Goal: Information Seeking & Learning: Learn about a topic

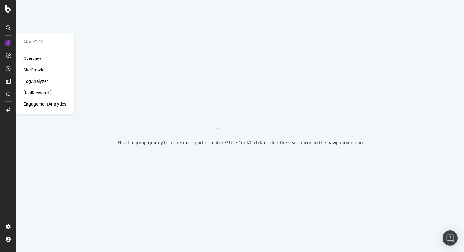
click at [46, 92] on div "RealKeywords" at bounding box center [37, 92] width 28 height 6
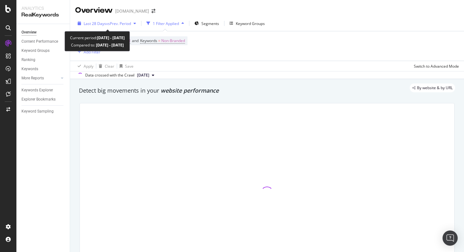
click at [113, 24] on span "vs Prev. Period" at bounding box center [118, 23] width 25 height 5
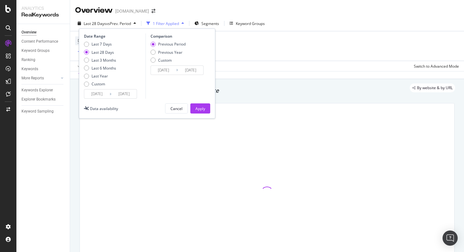
click at [100, 71] on div "Last 7 Days Last 28 Days Last 3 Months Last 6 Months Last Year Custom" at bounding box center [100, 65] width 32 height 48
click at [110, 70] on div "Last 6 Months" at bounding box center [104, 67] width 25 height 5
type input "[DATE]"
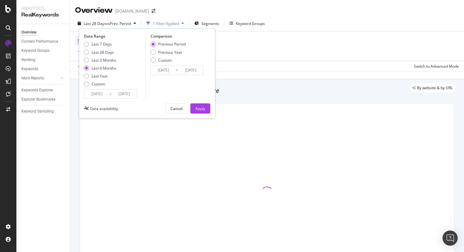
click at [204, 106] on div "Apply" at bounding box center [200, 108] width 10 height 5
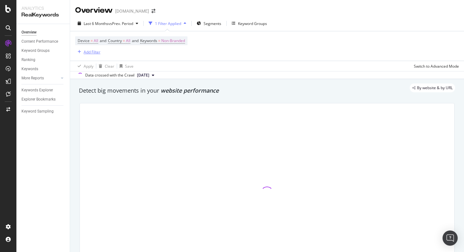
click at [84, 53] on div "Add Filter" at bounding box center [92, 51] width 17 height 5
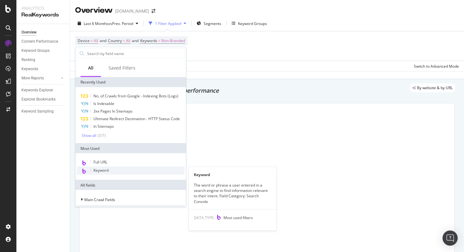
click at [108, 167] on span "Keyword" at bounding box center [100, 169] width 15 height 5
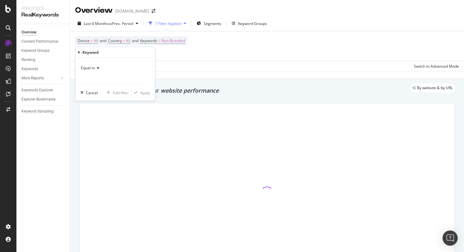
click at [96, 71] on div "Equal to" at bounding box center [115, 68] width 69 height 10
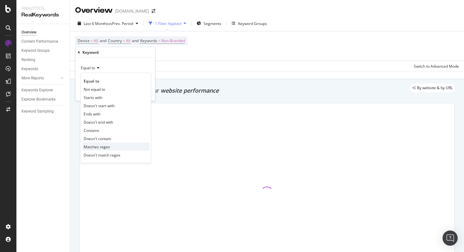
click at [105, 144] on span "Matches regex" at bounding box center [97, 146] width 26 height 5
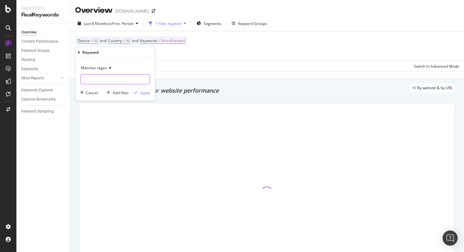
click at [99, 78] on input "text" at bounding box center [115, 79] width 69 height 10
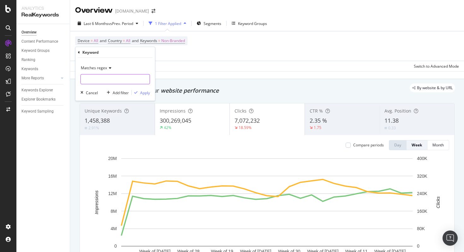
paste input "$$\S+\s+\S+\s+\S+\s+\S+\s+\S+$$"
type input "$$\S+\s+\S+\s+\S+\s+\S+\s+\S+$$"
click at [148, 93] on div "Apply" at bounding box center [145, 92] width 10 height 5
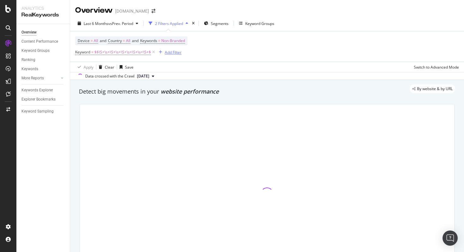
click at [172, 52] on div "Add Filter" at bounding box center [173, 52] width 17 height 5
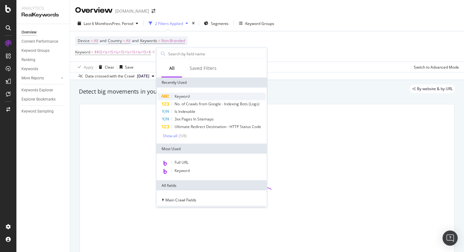
click at [184, 95] on span "Keyword" at bounding box center [182, 95] width 15 height 5
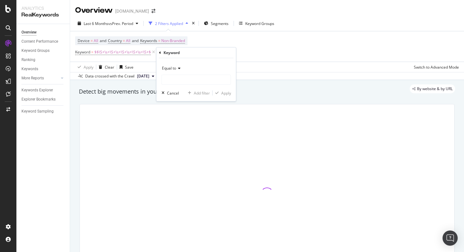
click at [179, 70] on div "Equal to" at bounding box center [196, 68] width 69 height 10
click at [173, 67] on span "Equal to" at bounding box center [169, 67] width 14 height 5
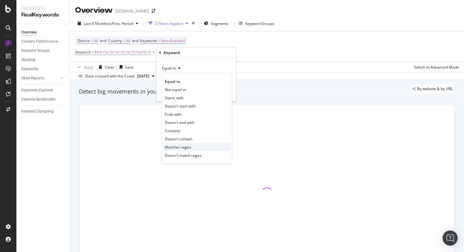
click at [177, 149] on span "Matches regex" at bounding box center [178, 146] width 26 height 5
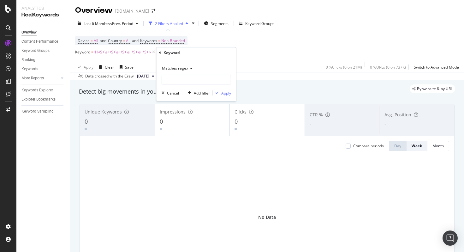
click at [267, 52] on div "Device = All and Country = All and Keywords = Non-Branded Keyword = $$\S+\s+\S+…" at bounding box center [267, 46] width 384 height 30
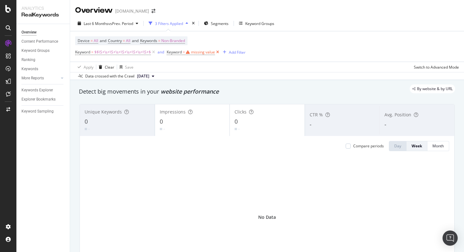
click at [219, 52] on icon at bounding box center [217, 52] width 5 height 6
click at [135, 53] on span "$$\S+\s+\S+\s+\S+\s+\S+\s+\S+$" at bounding box center [122, 52] width 57 height 9
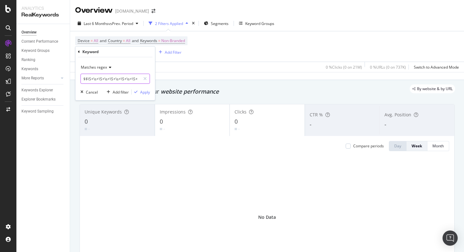
click at [103, 78] on input "$$\S+\s+\S+\s+\S+\s+\S+\s+\S+$$" at bounding box center [111, 79] width 60 height 10
paste input "b(are|can|could|did|do|does|how|is|should|what|when|where|which|who|why|will|wo…"
type input "$$\b(are|can|could|did|do|does|how|is|should|what|when|where|which|who|why|will…"
click at [146, 93] on div "Apply" at bounding box center [145, 91] width 10 height 5
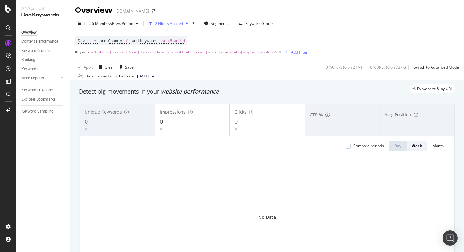
click at [121, 54] on span "$$\b(are|can|could|did|do|does|how|is|should|what|when|where|which|who|why|will…" at bounding box center [185, 52] width 183 height 9
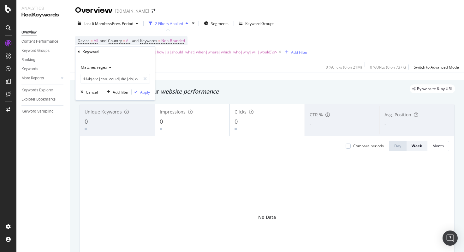
click at [93, 65] on span "Matches regex" at bounding box center [94, 66] width 26 height 5
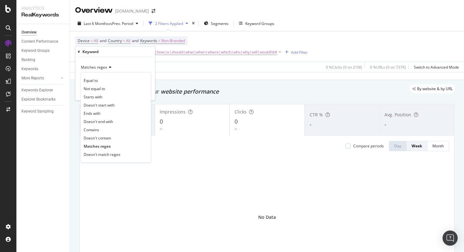
click at [80, 52] on div "Keyword" at bounding box center [115, 51] width 75 height 11
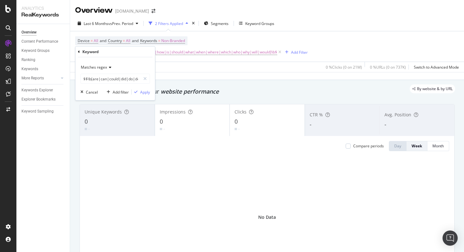
click at [77, 51] on div "Keyword Matches regex $$\b(are|can|could|did|do|does|how|is|should|what|when|wh…" at bounding box center [115, 73] width 80 height 54
click at [79, 52] on icon at bounding box center [79, 52] width 2 height 4
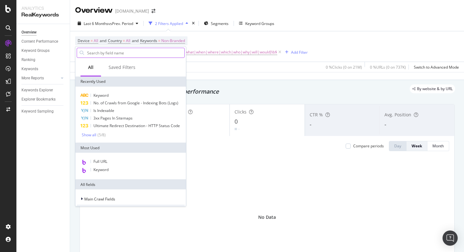
click at [129, 55] on input "text" at bounding box center [136, 52] width 98 height 9
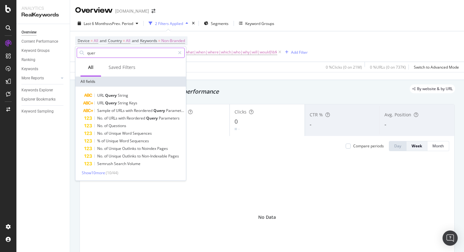
type input "query"
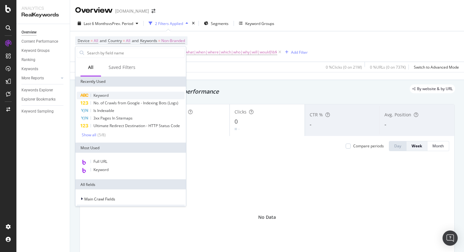
click at [121, 96] on div "Keyword" at bounding box center [131, 96] width 108 height 8
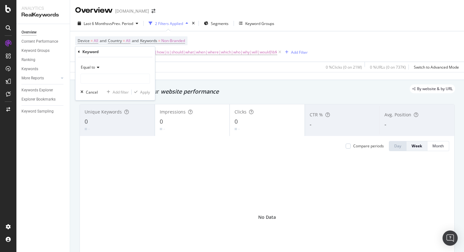
click at [99, 71] on div "Equal to" at bounding box center [115, 67] width 69 height 10
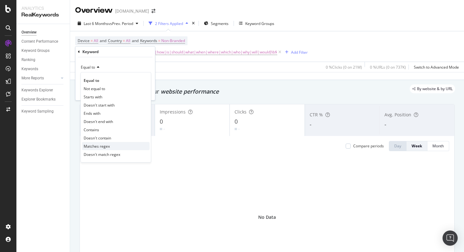
click at [113, 149] on div "Matches regex" at bounding box center [116, 146] width 68 height 8
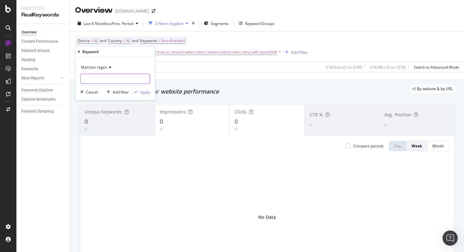
click at [103, 83] on input "text" at bounding box center [115, 79] width 69 height 10
paste input "$$\b(are|can|could|did|do|does|how|is|should|what|when|where|which|who|why|will…"
type input "\b(are|can|could|did|do|does|how|is|should|what|when|where|which|who|why|will|w…"
click at [140, 92] on div "button" at bounding box center [136, 92] width 9 height 4
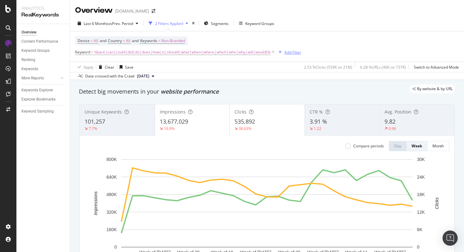
click at [293, 53] on div "Add Filter" at bounding box center [292, 52] width 17 height 5
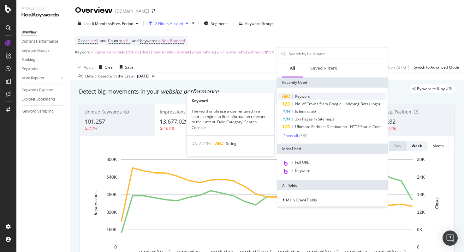
click at [311, 98] on div "Keyword" at bounding box center [332, 97] width 108 height 8
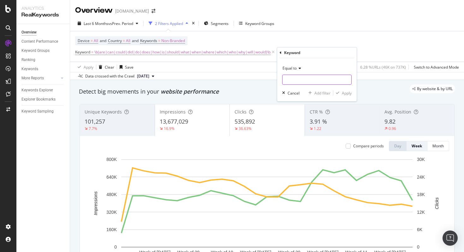
click at [301, 80] on input "text" at bounding box center [317, 80] width 69 height 10
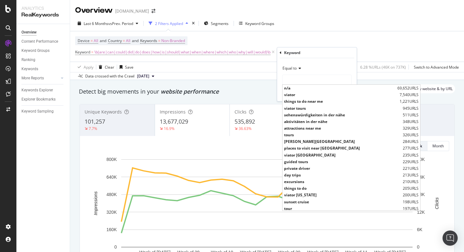
click at [298, 71] on div "Equal to" at bounding box center [316, 68] width 69 height 10
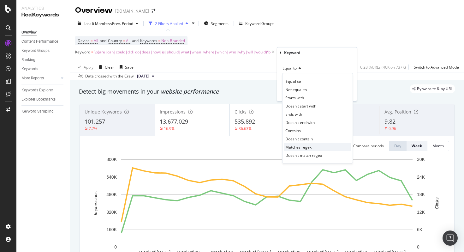
click at [300, 147] on span "Matches regex" at bounding box center [298, 146] width 26 height 5
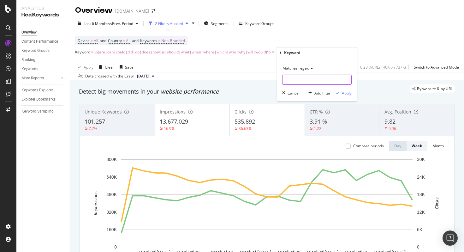
click at [300, 81] on input "text" at bounding box center [317, 80] width 69 height 10
paste input "$$\S+\s+\S+\s+\S+\s+\S+\s+\S+$$"
type input "$$\S+\s+\S+\s+\S+\s+\S+\s+\S+$$"
click at [345, 92] on div "Apply" at bounding box center [347, 92] width 10 height 5
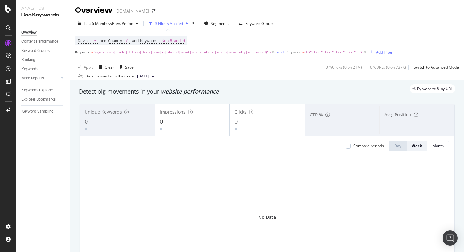
click at [331, 48] on span "Keyword = $$\S+\s+\S+\s+\S+\s+\S+\s+\S+$" at bounding box center [326, 52] width 81 height 9
click at [319, 51] on span "$$\S+\s+\S+\s+\S+\s+\S+\s+\S+$" at bounding box center [334, 52] width 57 height 9
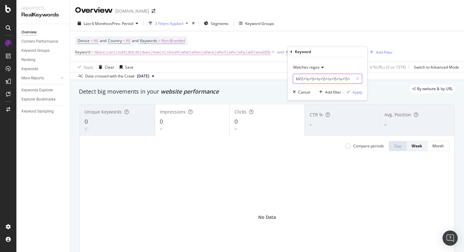
click at [301, 79] on input "$$\S+\s+\S+\s+\S+\s+\S+\s+\S+$$" at bounding box center [323, 79] width 60 height 10
type input "\S+\s+\S+\s+\S+\s+\S+\s+\S+"
click at [358, 93] on div "Apply" at bounding box center [358, 91] width 10 height 5
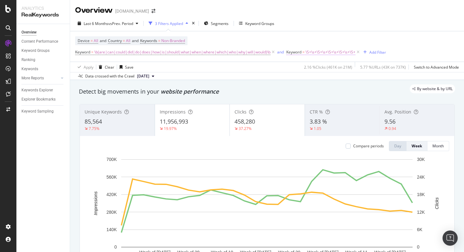
click at [338, 55] on span "\S+\s+\S+\s+\S+\s+\S+\s+\S+" at bounding box center [331, 52] width 50 height 9
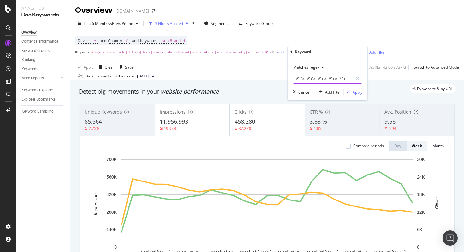
click at [322, 77] on input "\S+\s+\S+\s+\S+\s+\S+\s+\S+" at bounding box center [323, 79] width 60 height 10
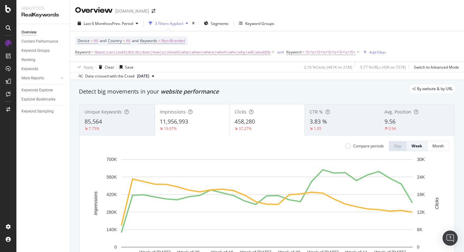
click at [407, 42] on div "Device = All and Country = All and Keywords = Non-Branded Keyword = \b(are|can|…" at bounding box center [267, 46] width 384 height 30
click at [359, 53] on icon at bounding box center [358, 52] width 5 height 6
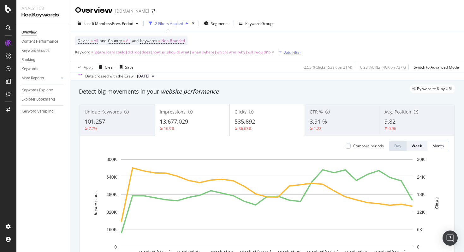
click at [301, 51] on div "Add Filter" at bounding box center [292, 52] width 17 height 5
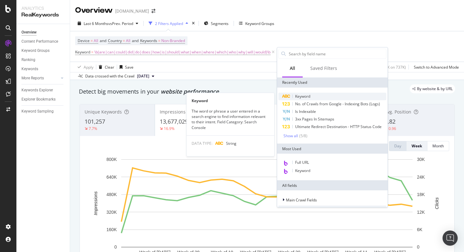
click at [317, 96] on div "Keyword" at bounding box center [332, 97] width 108 height 8
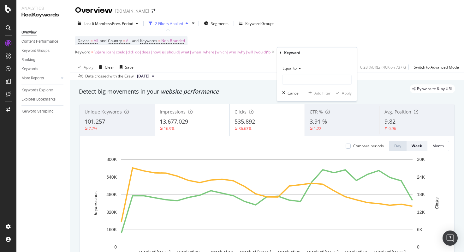
click at [297, 72] on div "Equal to" at bounding box center [316, 68] width 69 height 10
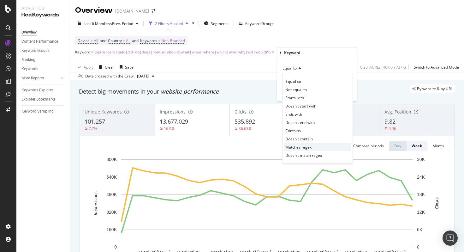
click at [300, 149] on span "Matches regex" at bounding box center [298, 146] width 26 height 5
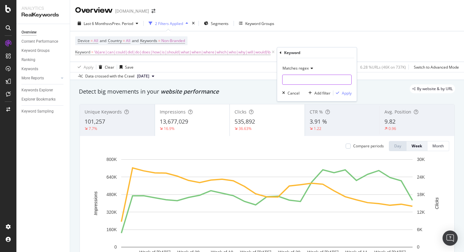
click at [305, 81] on input "text" at bounding box center [317, 80] width 69 height 10
paste input "\S+\s+\S+\s+\S+\s+\S+\s+\S+"
type input "\S+\s+\S+\s+\S+\s+\S+\s+\S+"
click at [344, 90] on div "Apply" at bounding box center [347, 92] width 10 height 5
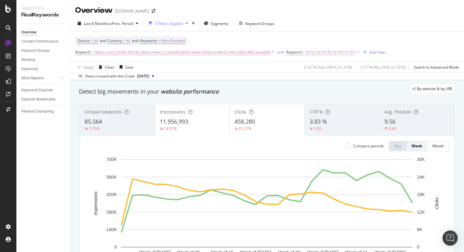
scroll to position [22, 0]
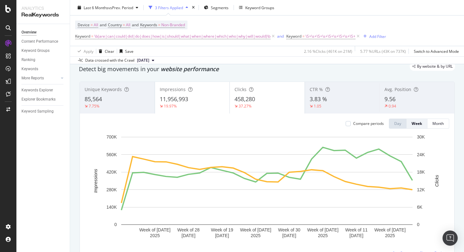
click at [265, 99] on div "458,280" at bounding box center [267, 99] width 65 height 8
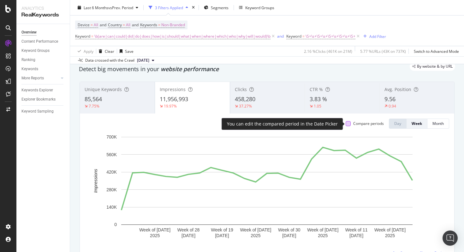
click at [347, 122] on div at bounding box center [348, 123] width 5 height 5
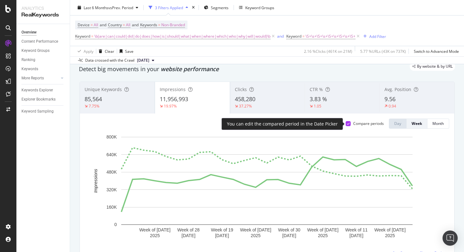
click at [347, 122] on icon at bounding box center [348, 123] width 3 height 3
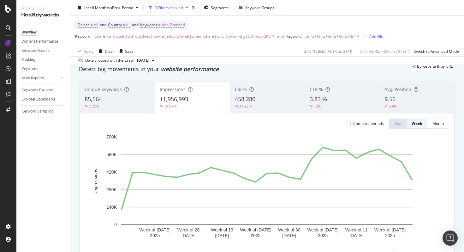
scroll to position [0, 0]
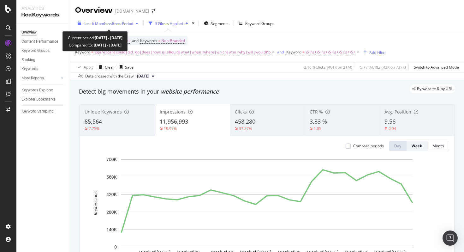
click at [112, 25] on span "vs Prev. Period" at bounding box center [120, 23] width 25 height 5
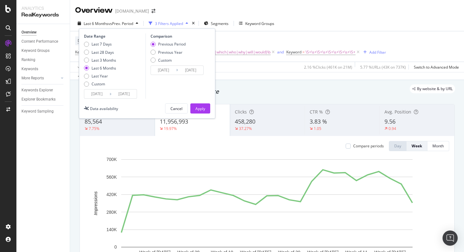
click at [98, 89] on input "[DATE]" at bounding box center [96, 93] width 25 height 9
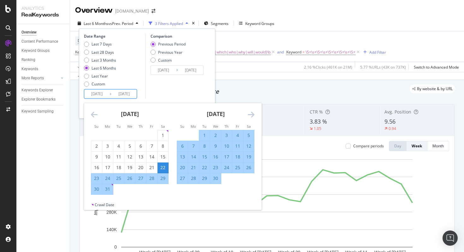
click at [94, 114] on icon "Move backward to switch to the previous month." at bounding box center [94, 115] width 7 height 8
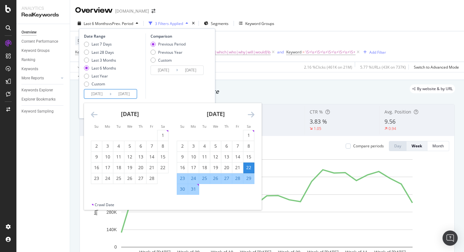
click at [94, 114] on icon "Move backward to switch to the previous month." at bounding box center [94, 115] width 7 height 8
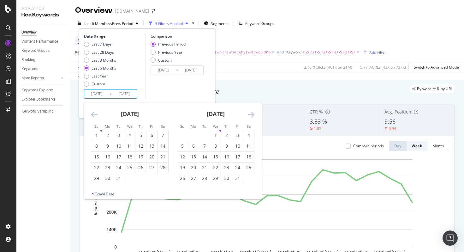
click at [94, 114] on icon "Move backward to switch to the previous month." at bounding box center [94, 115] width 7 height 8
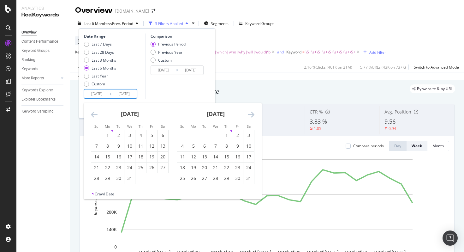
click at [94, 114] on icon "Move backward to switch to the previous month." at bounding box center [94, 115] width 7 height 8
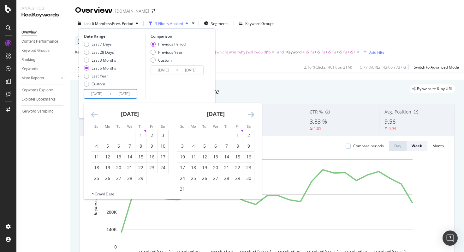
click at [94, 114] on icon "Move backward to switch to the previous month." at bounding box center [94, 115] width 7 height 8
click at [110, 136] on div "1" at bounding box center [107, 135] width 11 height 6
type input "[DATE]"
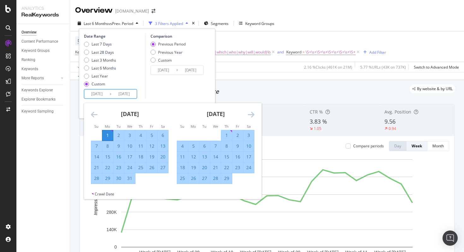
click at [249, 115] on icon "Move forward to switch to the next month." at bounding box center [251, 115] width 7 height 8
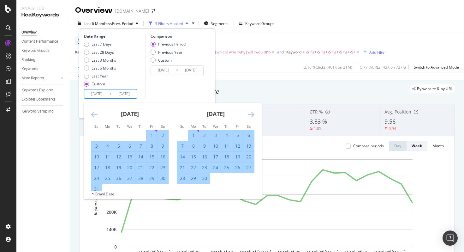
click at [249, 115] on icon "Move forward to switch to the next month." at bounding box center [251, 115] width 7 height 8
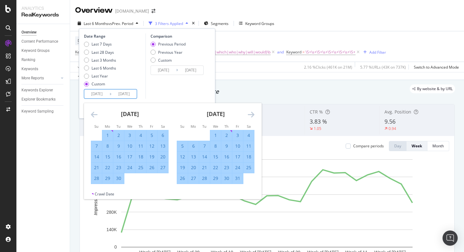
click at [249, 115] on icon "Move forward to switch to the next month." at bounding box center [251, 115] width 7 height 8
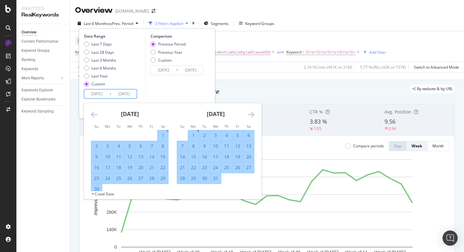
click at [249, 115] on icon "Move forward to switch to the next month." at bounding box center [251, 115] width 7 height 8
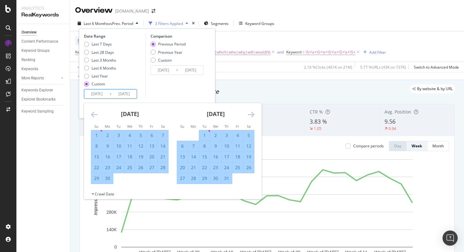
click at [249, 115] on icon "Move forward to switch to the next month." at bounding box center [251, 115] width 7 height 8
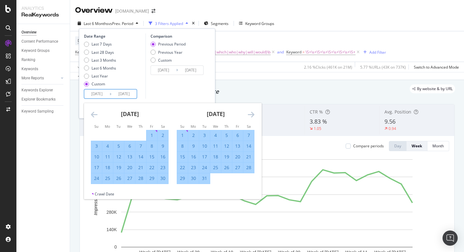
click at [249, 115] on icon "Move forward to switch to the next month." at bounding box center [251, 115] width 7 height 8
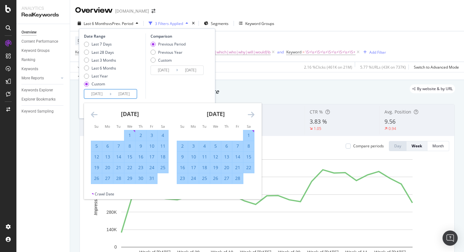
click at [249, 115] on icon "Move forward to switch to the next month." at bounding box center [251, 115] width 7 height 8
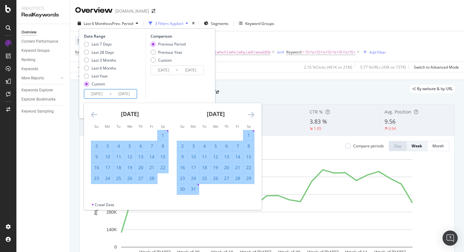
click at [249, 115] on icon "Move forward to switch to the next month." at bounding box center [251, 115] width 7 height 8
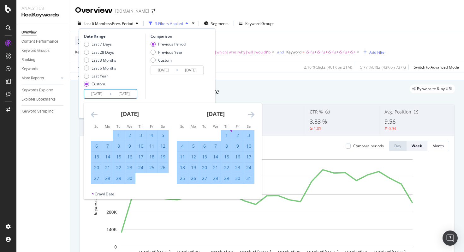
click at [249, 115] on icon "Move forward to switch to the next month." at bounding box center [251, 115] width 7 height 8
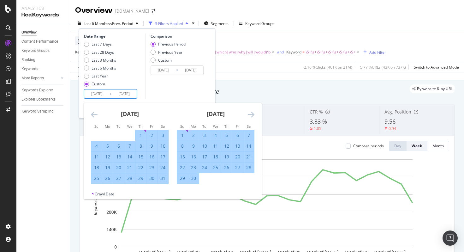
click at [249, 115] on icon "Move forward to switch to the next month." at bounding box center [251, 115] width 7 height 8
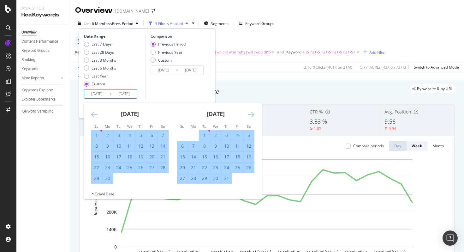
click at [249, 115] on icon "Move forward to switch to the next month." at bounding box center [251, 115] width 7 height 8
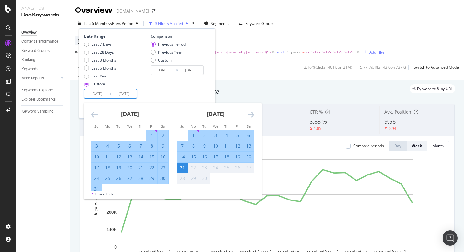
click at [249, 115] on icon "Move forward to switch to the next month." at bounding box center [251, 115] width 7 height 8
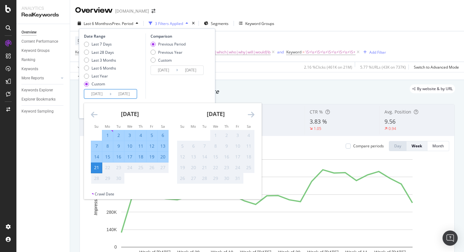
click at [249, 115] on icon "Move forward to switch to the next month." at bounding box center [251, 115] width 7 height 8
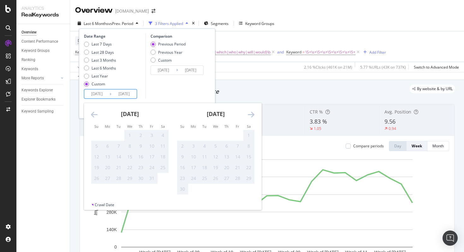
click at [99, 113] on div "[DATE]" at bounding box center [130, 116] width 78 height 27
click at [93, 114] on icon "Move backward to switch to the previous month." at bounding box center [94, 115] width 7 height 8
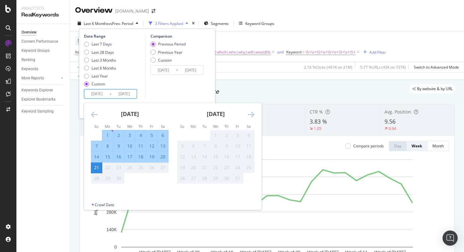
click at [99, 168] on div "21" at bounding box center [96, 167] width 11 height 6
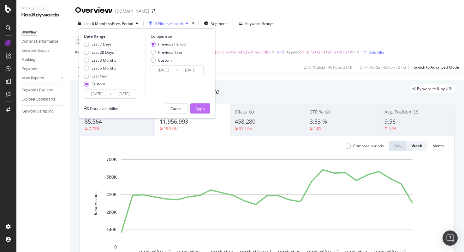
click at [195, 111] on button "Apply" at bounding box center [200, 108] width 20 height 10
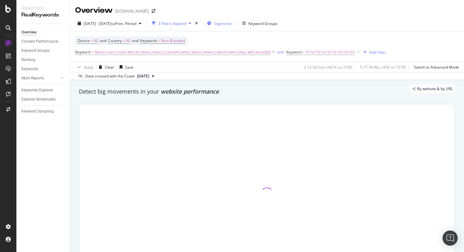
click at [232, 25] on button "Segments" at bounding box center [220, 23] width 30 height 10
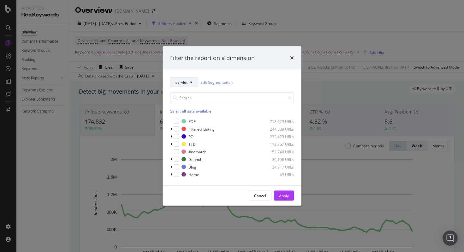
click at [181, 79] on span "servlet" at bounding box center [182, 81] width 12 height 5
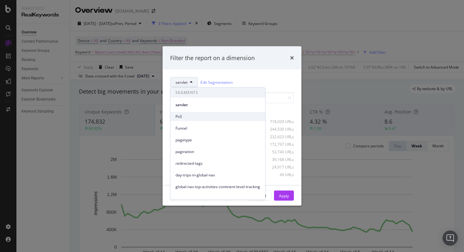
click at [213, 117] on span "PoS" at bounding box center [218, 117] width 85 height 6
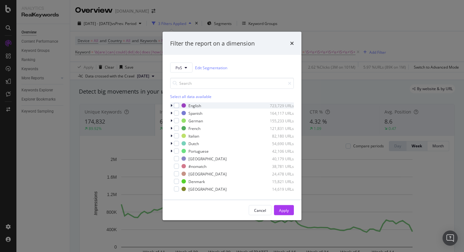
click at [172, 104] on icon "modal" at bounding box center [172, 106] width 2 height 4
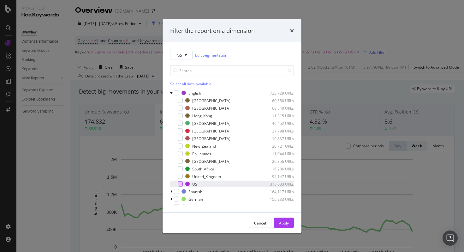
click at [182, 184] on div "modal" at bounding box center [180, 183] width 5 height 5
click at [283, 219] on div "Apply" at bounding box center [284, 222] width 10 height 9
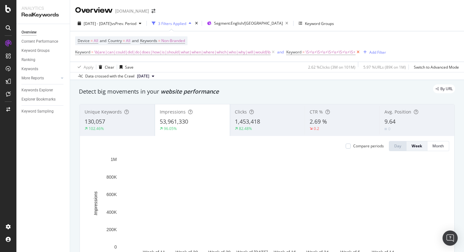
click at [357, 53] on icon at bounding box center [358, 52] width 5 height 6
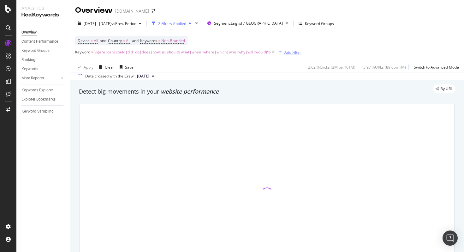
click at [295, 52] on div "Add Filter" at bounding box center [292, 52] width 17 height 5
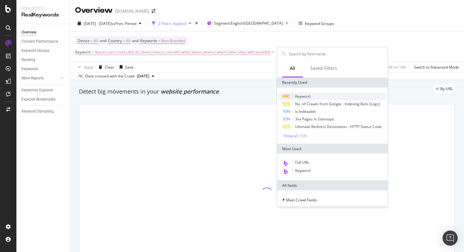
click at [300, 96] on span "Keyword" at bounding box center [302, 95] width 15 height 5
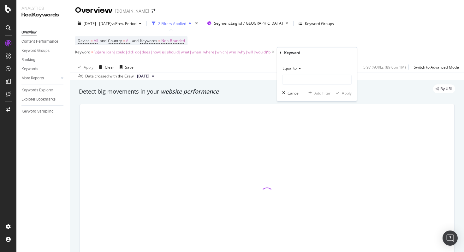
click at [297, 69] on span "Equal to" at bounding box center [290, 67] width 14 height 5
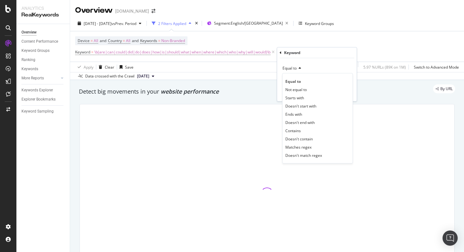
click at [283, 52] on div "Keyword" at bounding box center [317, 52] width 75 height 11
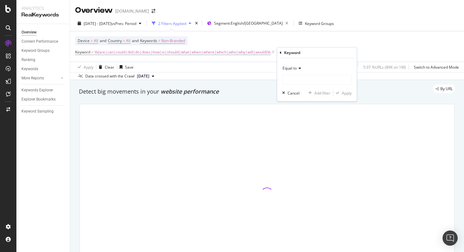
click at [279, 52] on div "Keyword Equal to Cancel Add filter Apply" at bounding box center [317, 74] width 80 height 54
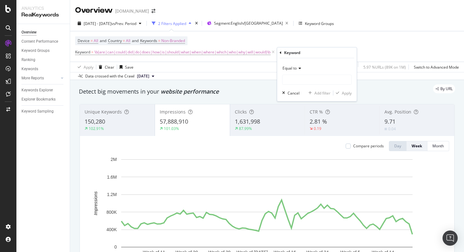
click at [281, 52] on icon at bounding box center [281, 53] width 2 height 4
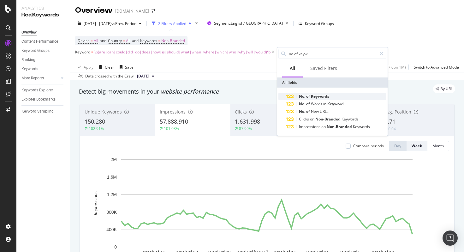
type input "no of keyw"
click at [302, 94] on span "No." at bounding box center [302, 95] width 7 height 5
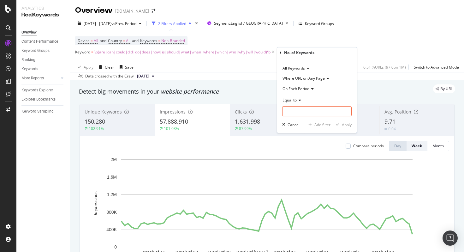
click at [297, 100] on icon at bounding box center [299, 100] width 4 height 4
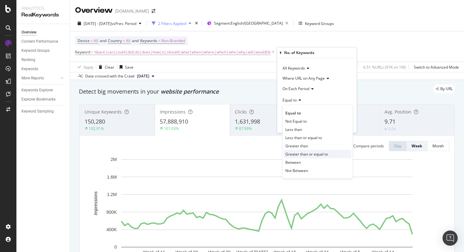
click at [303, 154] on span "Greater than or equal to" at bounding box center [306, 153] width 43 height 5
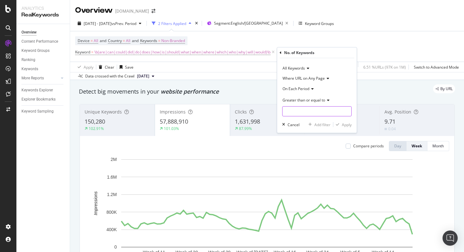
click at [303, 112] on input "number" at bounding box center [316, 111] width 69 height 10
type input "5"
click at [349, 126] on div "Apply" at bounding box center [347, 124] width 10 height 5
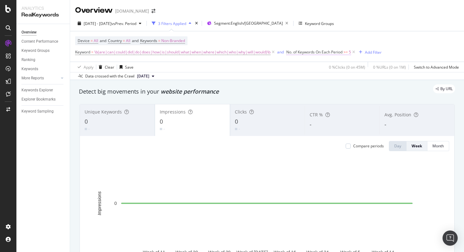
click at [317, 54] on span "No. of Keywords On Each Period" at bounding box center [314, 51] width 56 height 5
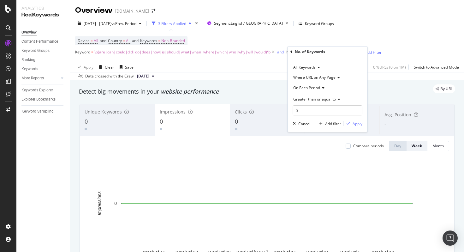
click at [326, 78] on span "Where URL on Any Page" at bounding box center [314, 77] width 42 height 5
click at [345, 56] on div "No. of Keywords" at bounding box center [327, 51] width 75 height 11
click at [293, 54] on div "No. of Keywords" at bounding box center [327, 51] width 75 height 11
click at [291, 51] on icon at bounding box center [291, 52] width 2 height 4
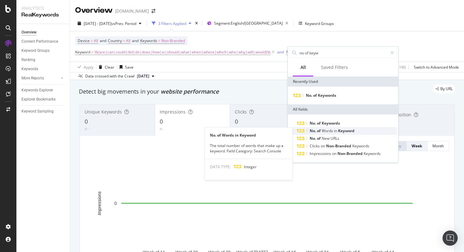
click at [340, 130] on span "Keyword" at bounding box center [346, 130] width 16 height 5
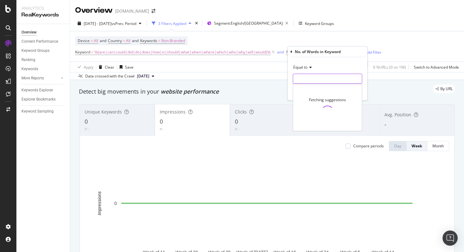
click at [323, 80] on input "number" at bounding box center [327, 79] width 69 height 10
click at [306, 63] on div "Equal to" at bounding box center [327, 67] width 69 height 10
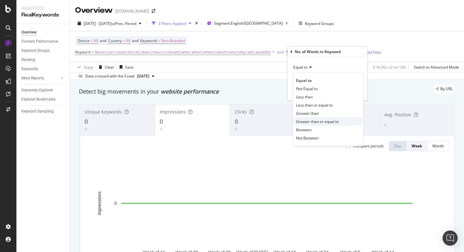
click at [305, 124] on span "Greater than or equal to" at bounding box center [317, 121] width 43 height 5
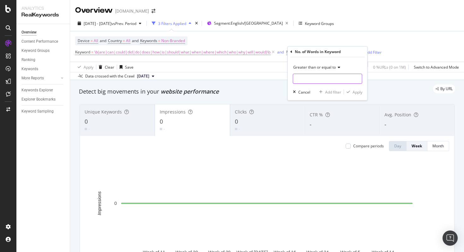
click at [308, 81] on input "number" at bounding box center [327, 79] width 69 height 10
type input "5"
click at [356, 94] on div "Apply" at bounding box center [358, 91] width 10 height 5
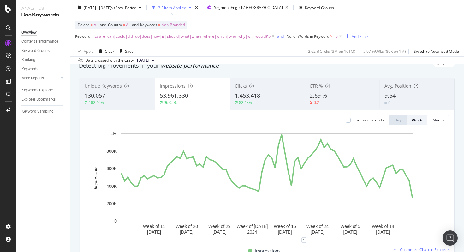
scroll to position [34, 0]
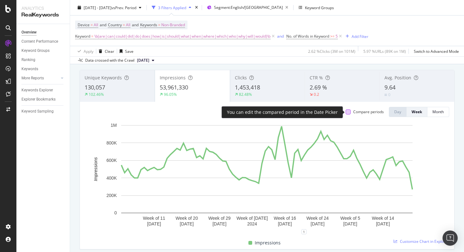
click at [347, 114] on div at bounding box center [348, 111] width 5 height 5
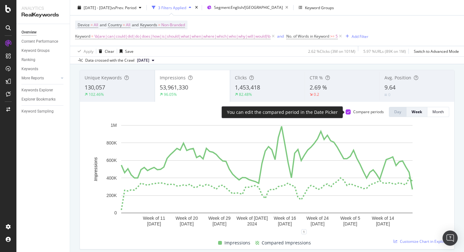
click at [347, 114] on div at bounding box center [348, 111] width 5 height 5
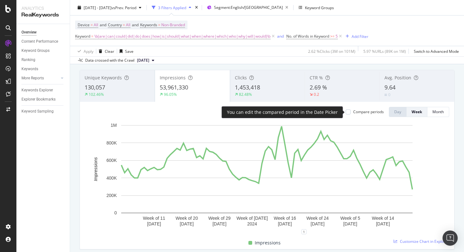
scroll to position [0, 0]
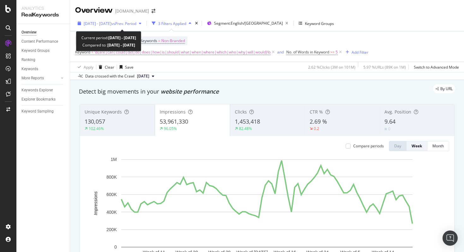
click at [106, 22] on span "[DATE] - [DATE]" at bounding box center [98, 23] width 28 height 5
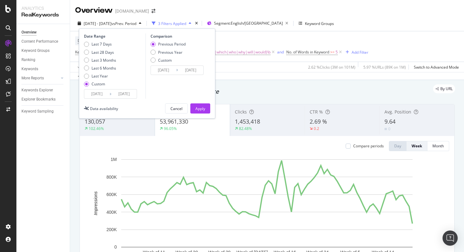
click at [92, 97] on input "[DATE]" at bounding box center [96, 93] width 25 height 9
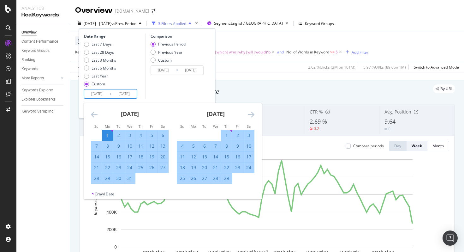
click at [92, 116] on icon "Move backward to switch to the previous month." at bounding box center [94, 115] width 7 height 8
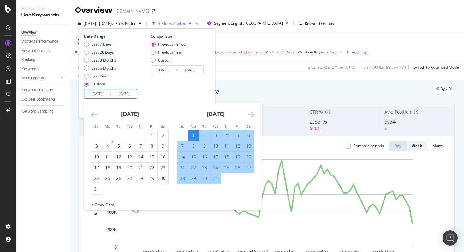
click at [92, 116] on icon "Move backward to switch to the previous month." at bounding box center [94, 115] width 7 height 8
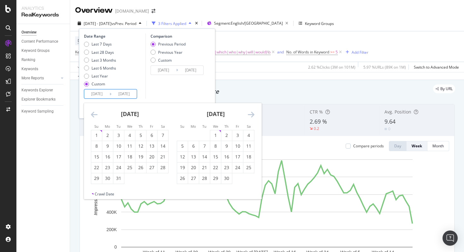
click at [92, 116] on icon "Move backward to switch to the previous month." at bounding box center [94, 115] width 7 height 8
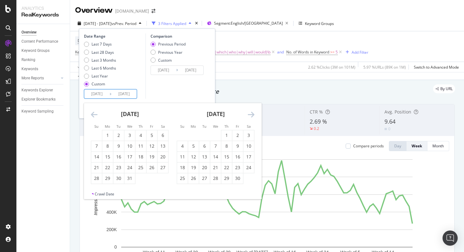
click at [92, 116] on icon "Move backward to switch to the previous month." at bounding box center [94, 115] width 7 height 8
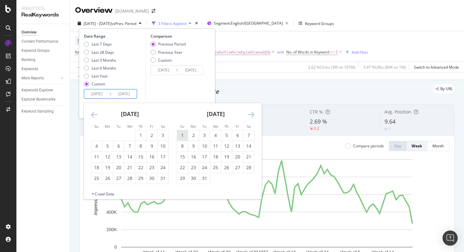
click at [180, 133] on div "1" at bounding box center [182, 135] width 11 height 6
type input "[DATE]"
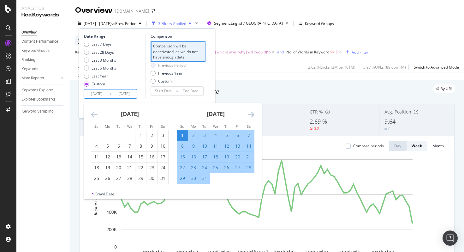
click at [252, 111] on icon "Move forward to switch to the next month." at bounding box center [251, 115] width 7 height 8
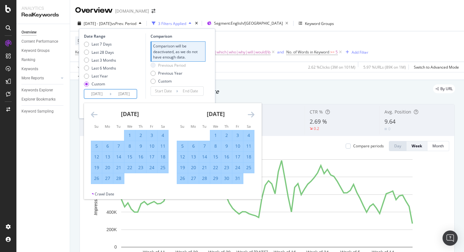
click at [252, 111] on icon "Move forward to switch to the next month." at bounding box center [251, 115] width 7 height 8
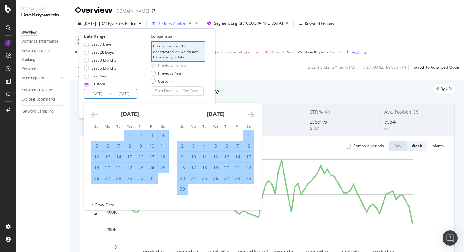
click at [252, 111] on icon "Move forward to switch to the next month." at bounding box center [251, 115] width 7 height 8
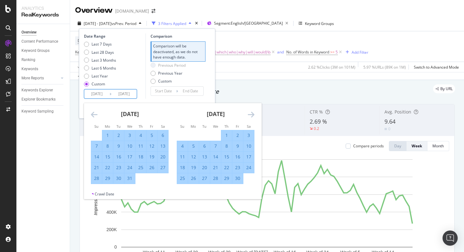
click at [252, 111] on icon "Move forward to switch to the next month." at bounding box center [251, 115] width 7 height 8
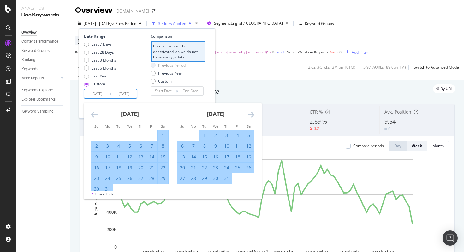
click at [252, 111] on icon "Move forward to switch to the next month." at bounding box center [251, 115] width 7 height 8
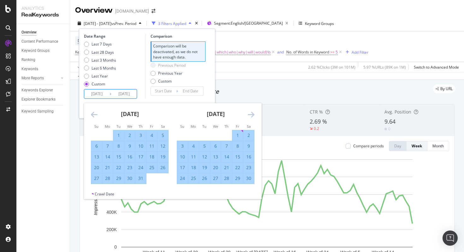
click at [252, 111] on icon "Move forward to switch to the next month." at bounding box center [251, 115] width 7 height 8
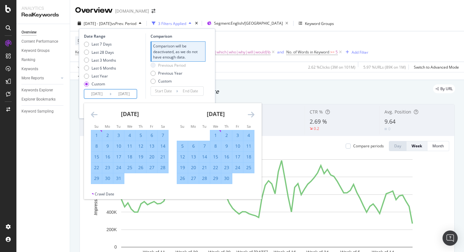
click at [252, 111] on icon "Move forward to switch to the next month." at bounding box center [251, 115] width 7 height 8
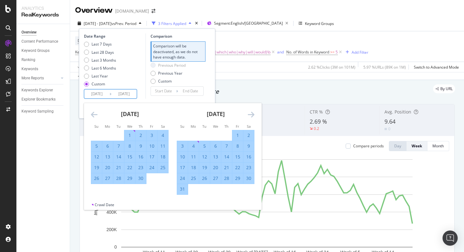
click at [252, 111] on icon "Move forward to switch to the next month." at bounding box center [251, 115] width 7 height 8
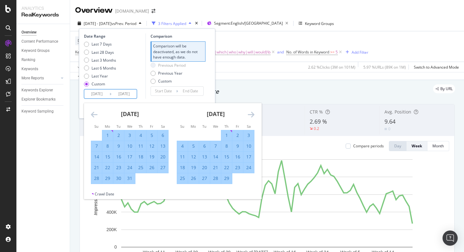
click at [252, 111] on icon "Move forward to switch to the next month." at bounding box center [251, 115] width 7 height 8
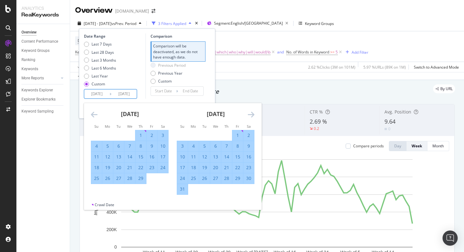
click at [252, 111] on icon "Move forward to switch to the next month." at bounding box center [251, 115] width 7 height 8
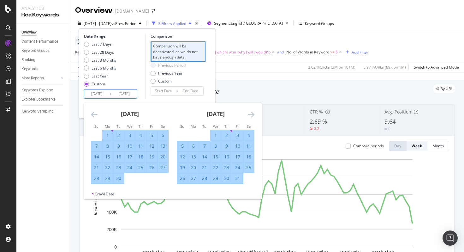
click at [252, 111] on icon "Move forward to switch to the next month." at bounding box center [251, 115] width 7 height 8
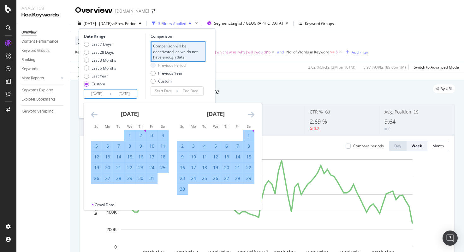
click at [252, 111] on icon "Move forward to switch to the next month." at bounding box center [251, 115] width 7 height 8
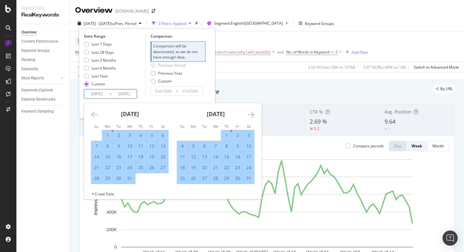
click at [252, 111] on icon "Move forward to switch to the next month." at bounding box center [251, 115] width 7 height 8
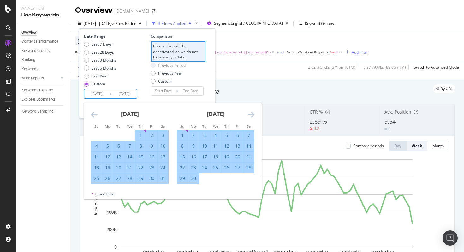
click at [252, 111] on icon "Move forward to switch to the next month." at bounding box center [251, 115] width 7 height 8
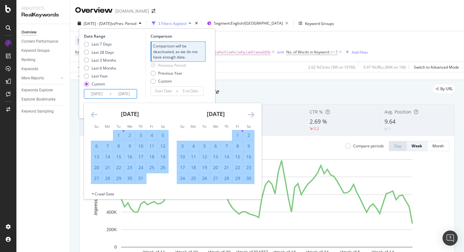
click at [252, 111] on icon "Move forward to switch to the next month." at bounding box center [251, 115] width 7 height 8
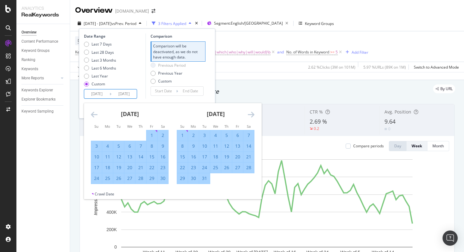
click at [252, 111] on icon "Move forward to switch to the next month." at bounding box center [251, 115] width 7 height 8
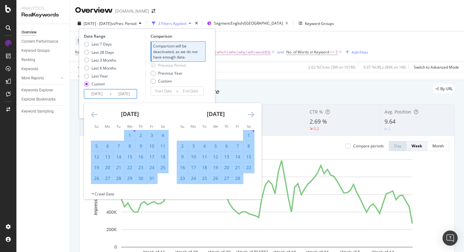
click at [252, 111] on icon "Move forward to switch to the next month." at bounding box center [251, 115] width 7 height 8
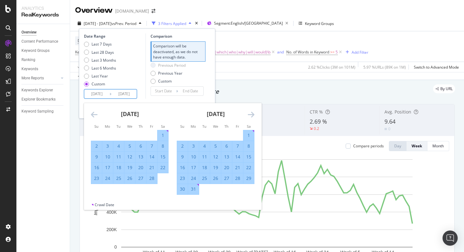
click at [252, 111] on icon "Move forward to switch to the next month." at bounding box center [251, 115] width 7 height 8
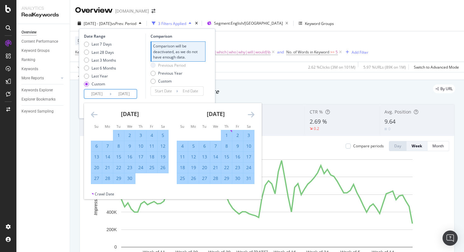
click at [252, 111] on icon "Move forward to switch to the next month." at bounding box center [251, 115] width 7 height 8
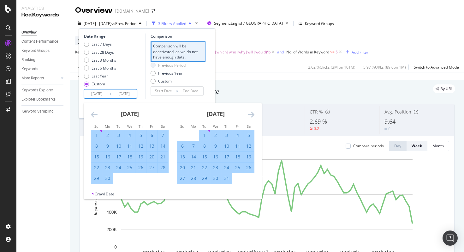
click at [252, 111] on icon "Move forward to switch to the next month." at bounding box center [251, 115] width 7 height 8
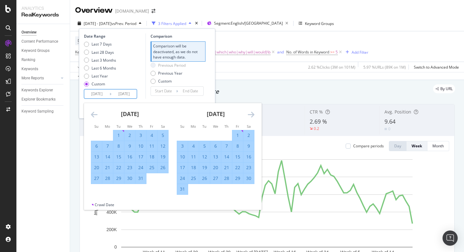
click at [252, 111] on icon "Move forward to switch to the next month." at bounding box center [251, 115] width 7 height 8
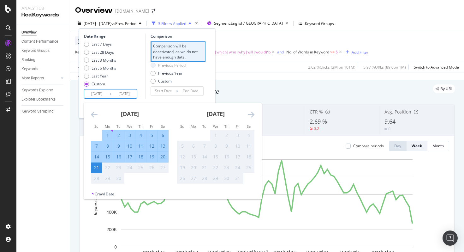
click at [252, 111] on icon "Move forward to switch to the next month." at bounding box center [251, 115] width 7 height 8
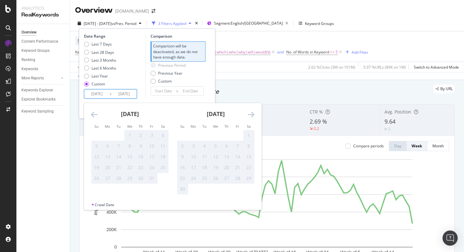
click at [252, 111] on icon "Move forward to switch to the next month." at bounding box center [251, 115] width 7 height 8
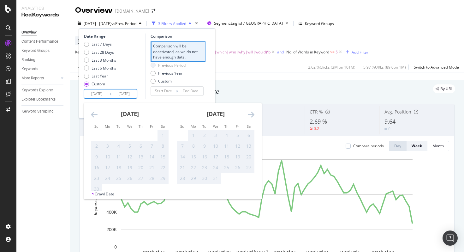
click at [95, 116] on icon "Move backward to switch to the previous month." at bounding box center [94, 115] width 7 height 8
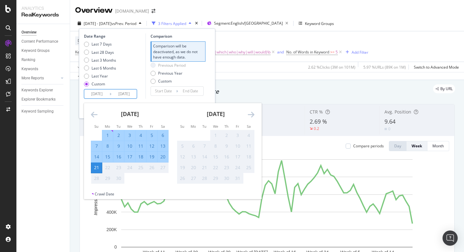
click at [99, 171] on div "21" at bounding box center [96, 167] width 11 height 10
type input "[DATE]"
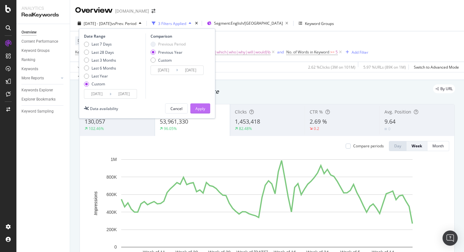
click at [196, 112] on div "Apply" at bounding box center [200, 108] width 10 height 9
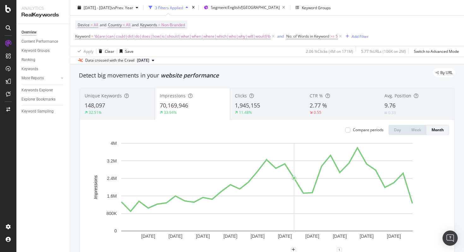
scroll to position [6, 0]
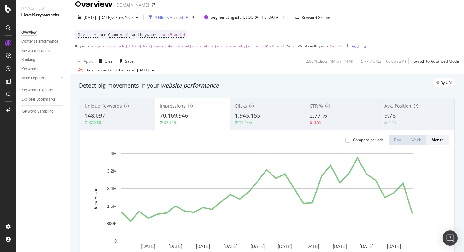
click at [270, 123] on div "11.48%" at bounding box center [267, 123] width 65 height 6
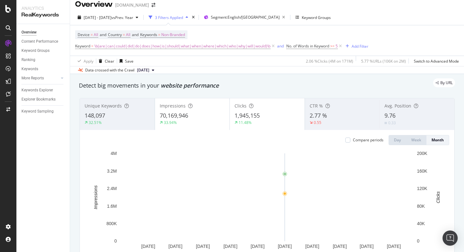
scroll to position [43, 0]
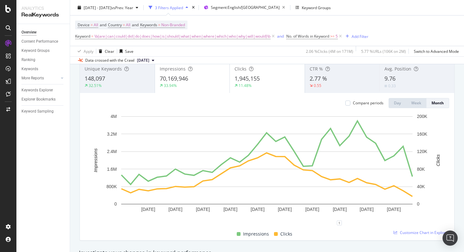
click at [405, 26] on div "Device = All and Country = All and Keywords = Non-Branded Keyword = \b(are|can|…" at bounding box center [267, 30] width 384 height 30
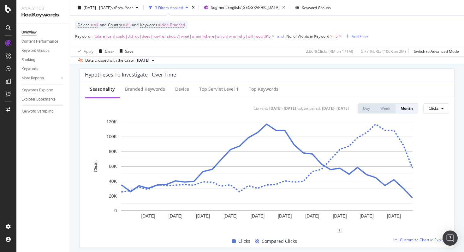
scroll to position [238, 0]
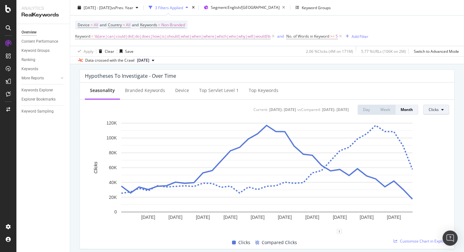
click at [434, 108] on span "Clicks" at bounding box center [434, 109] width 10 height 5
click at [407, 104] on span "Impressions" at bounding box center [404, 104] width 30 height 6
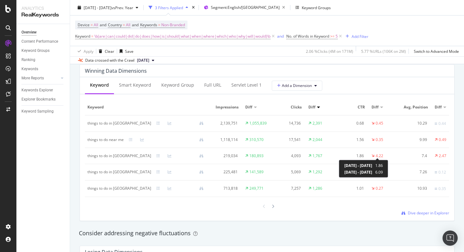
scroll to position [575, 0]
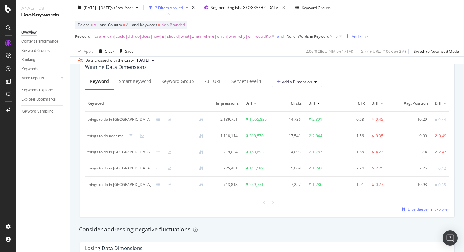
click at [143, 39] on span "\b(are|can|could|did|do|does|how|is|should|what|when|where|which|who|why|will|w…" at bounding box center [182, 36] width 176 height 9
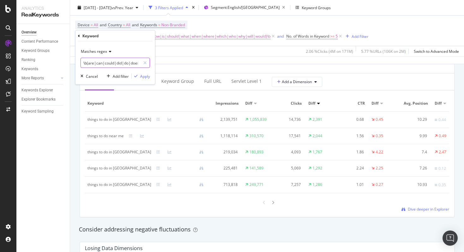
click at [125, 64] on input "\b(are|can|could|did|do|does|how|is|should|what|when|where|which|who|why|will|w…" at bounding box center [111, 63] width 60 height 10
click at [119, 63] on input "\b(are|can|could|did|do|does|how|is|should|what|when|where|which|who|why|will|w…" at bounding box center [111, 63] width 60 height 10
click at [128, 63] on input "\b(are|can|could|did|do|does|how|is|should|what|when|where|which|who|why|will|w…" at bounding box center [111, 63] width 60 height 10
type input "\b(are|can|could|did|does|how|is|should|what|when|where|which|who|why|will|woul…"
click at [146, 75] on div "Apply" at bounding box center [145, 75] width 10 height 5
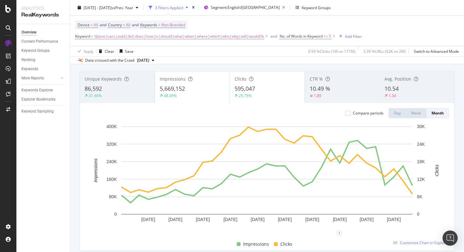
scroll to position [33, 0]
click at [267, 83] on div "Clicks 595,047 25.75%" at bounding box center [267, 87] width 75 height 28
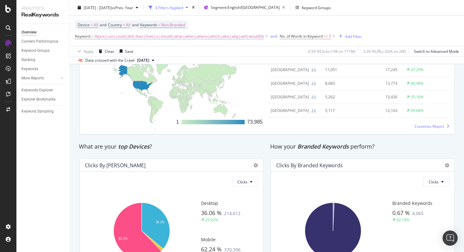
scroll to position [1030, 0]
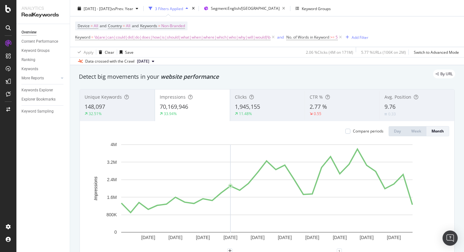
scroll to position [15, 0]
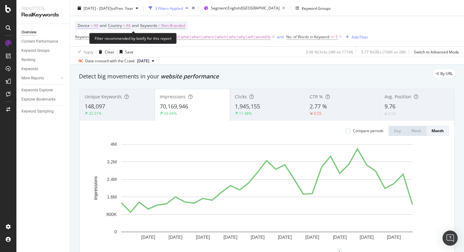
click at [95, 24] on span "All" at bounding box center [96, 25] width 4 height 9
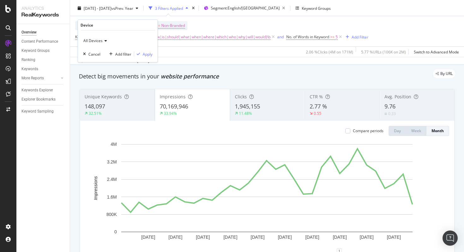
click at [101, 44] on div "All Devices" at bounding box center [117, 41] width 69 height 10
click at [104, 69] on div "Mobile" at bounding box center [119, 70] width 68 height 8
click at [141, 53] on div "button" at bounding box center [138, 54] width 9 height 4
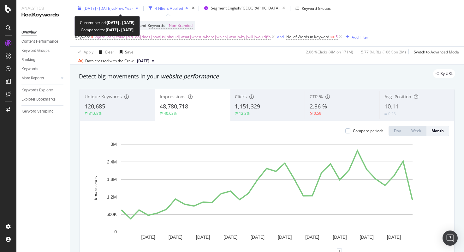
click at [122, 11] on div "[DATE] - [DATE] vs Prev. Year" at bounding box center [108, 7] width 66 height 9
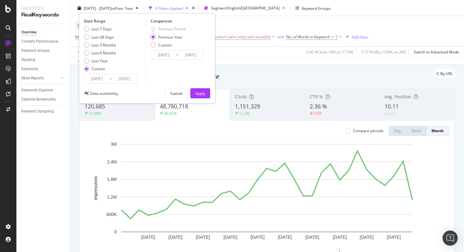
click at [240, 59] on div "Data crossed with the Crawl [DATE]" at bounding box center [267, 61] width 394 height 8
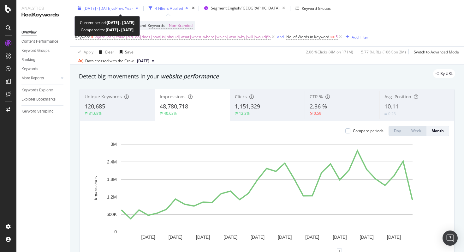
click at [91, 12] on div "[DATE] - [DATE] vs Prev. Year" at bounding box center [108, 7] width 66 height 9
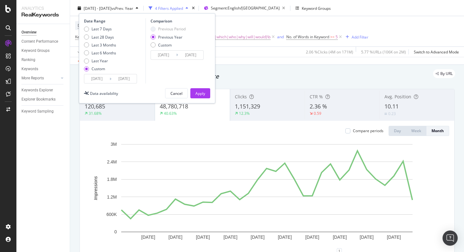
click at [255, 52] on div "Apply Clear Save 2.06 % Clicks ( 4M on 171M ) 5.77 % URLs ( 106K on 2M ) Switch…" at bounding box center [267, 51] width 394 height 10
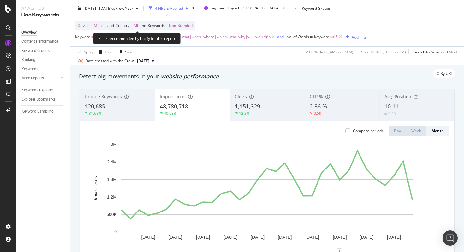
click at [112, 25] on span "and" at bounding box center [110, 25] width 7 height 5
click at [95, 23] on span "Mobile" at bounding box center [100, 25] width 12 height 9
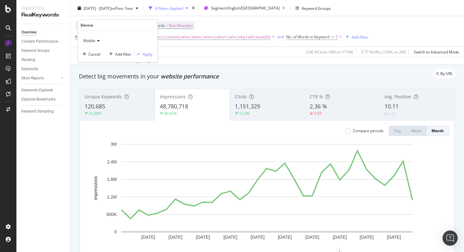
click at [91, 37] on div "Mobile" at bounding box center [117, 41] width 69 height 10
click at [91, 52] on span "All Devices" at bounding box center [95, 53] width 19 height 5
click at [151, 56] on div "Apply" at bounding box center [148, 53] width 10 height 5
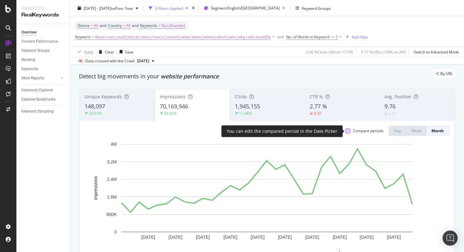
click at [349, 132] on div at bounding box center [347, 130] width 5 height 5
click at [349, 132] on icon at bounding box center [348, 130] width 3 height 3
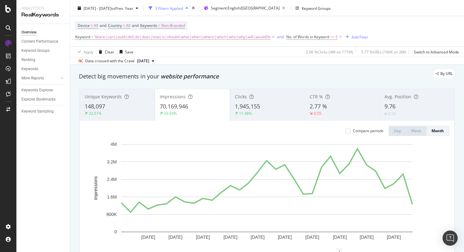
click at [239, 101] on div "Clicks 1,945,155 11.48%" at bounding box center [267, 105] width 75 height 28
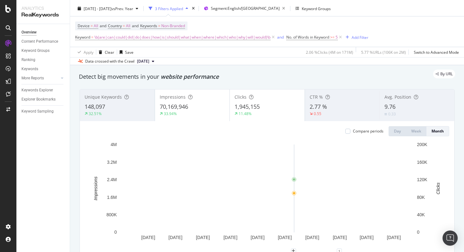
scroll to position [20, 0]
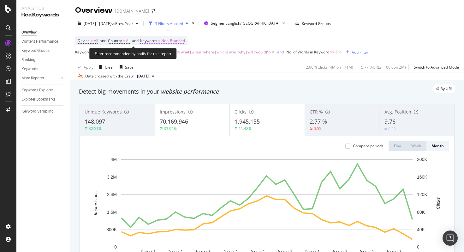
click at [171, 41] on span "Non-Branded" at bounding box center [173, 40] width 24 height 9
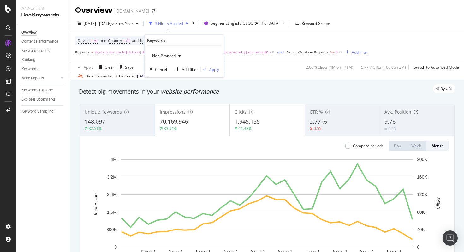
click at [166, 59] on div "Non-Branded" at bounding box center [167, 55] width 34 height 9
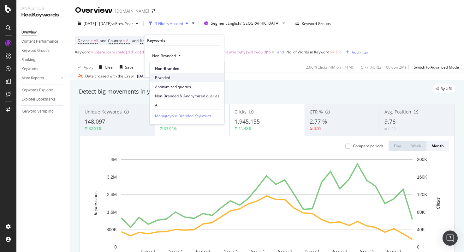
click at [177, 75] on span "Branded" at bounding box center [187, 78] width 64 height 6
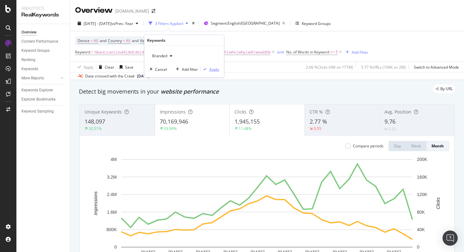
click at [213, 68] on div "Apply" at bounding box center [214, 68] width 10 height 5
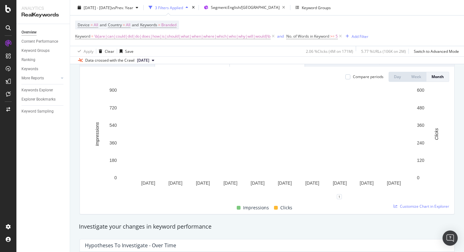
scroll to position [18, 0]
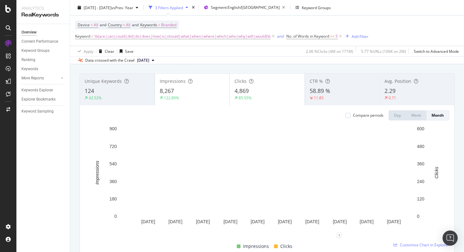
scroll to position [30, 0]
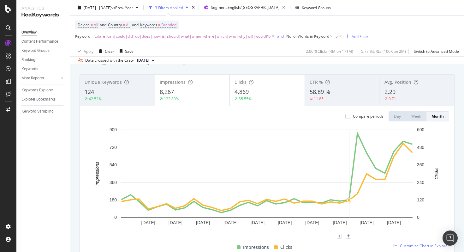
click at [385, 28] on div "Device = All and Country = All and Keywords = Branded Keyword = \b(are|can|coul…" at bounding box center [267, 30] width 384 height 30
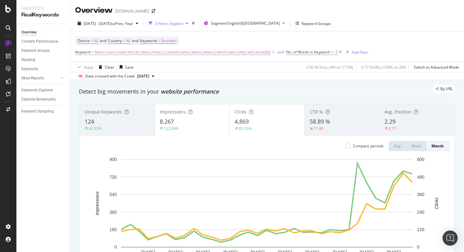
click at [343, 53] on icon at bounding box center [340, 52] width 5 height 6
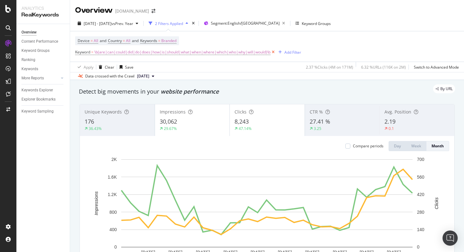
click at [275, 54] on icon at bounding box center [273, 52] width 5 height 6
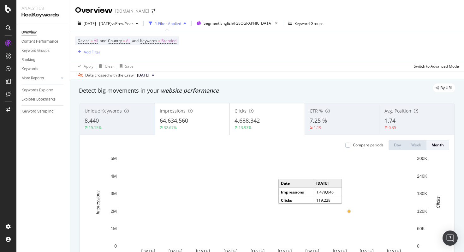
scroll to position [19, 0]
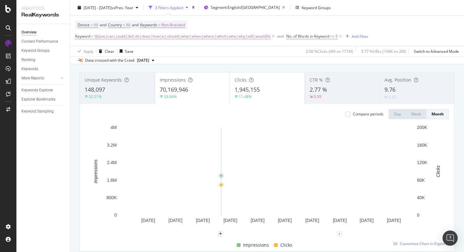
scroll to position [39, 0]
